Goal: Entertainment & Leisure: Browse casually

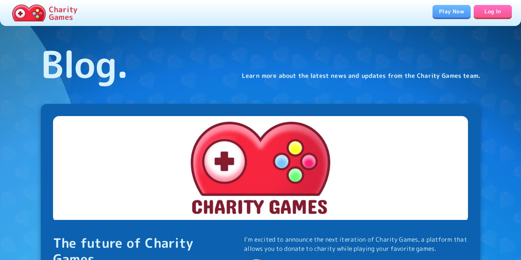
click at [442, 15] on link "Play Now" at bounding box center [452, 11] width 38 height 13
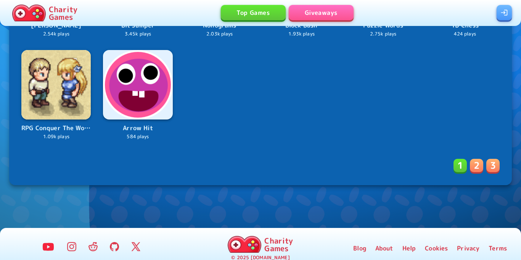
scroll to position [1068, 0]
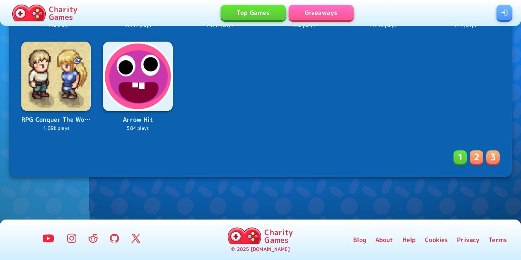
click at [257, 7] on link "Top Games" at bounding box center [253, 12] width 65 height 15
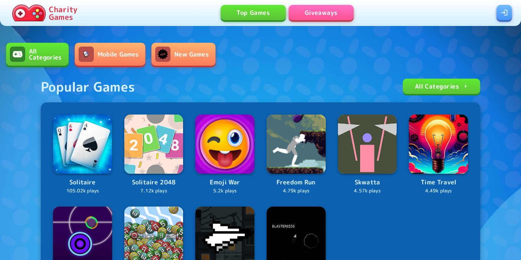
click at [40, 48] on link "All Categories" at bounding box center [37, 54] width 63 height 23
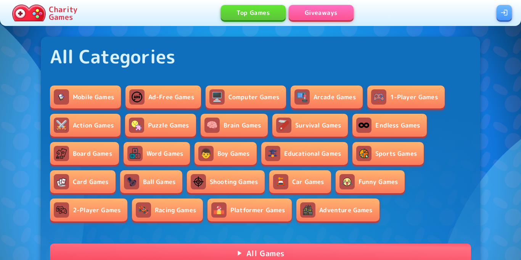
click at [98, 127] on link "Action Games" at bounding box center [85, 125] width 71 height 23
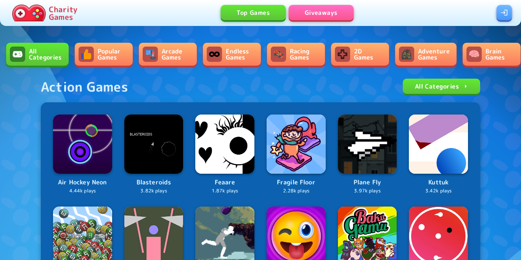
click at [285, 61] on link "Racing Games" at bounding box center [296, 54] width 58 height 23
